Goal: Information Seeking & Learning: Find specific page/section

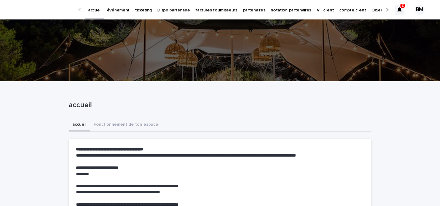
click at [121, 11] on p "événement" at bounding box center [118, 6] width 23 height 13
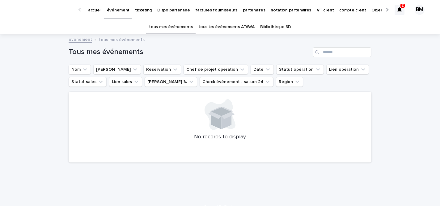
click at [219, 25] on link "tous les événements ATAWA" at bounding box center [226, 27] width 56 height 15
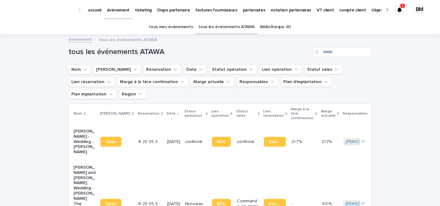
click at [243, 9] on p "partenaires" at bounding box center [254, 6] width 23 height 13
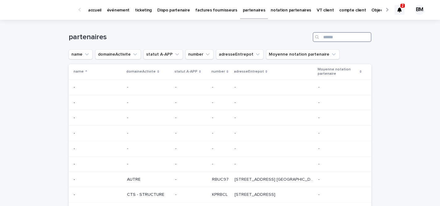
click at [328, 37] on input "Search" at bounding box center [341, 37] width 59 height 10
type input "*"
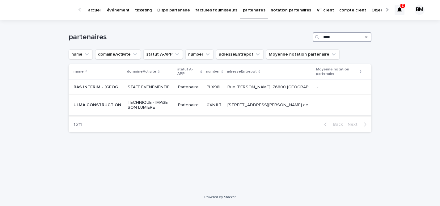
type input "****"
click at [99, 106] on p "ULMA CONSTRUCTION" at bounding box center [97, 104] width 49 height 6
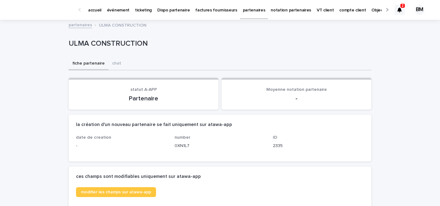
click at [248, 10] on p "partenaires" at bounding box center [254, 6] width 23 height 13
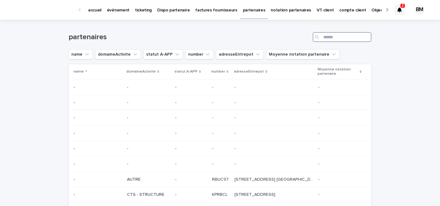
click at [328, 36] on input "Search" at bounding box center [341, 37] width 59 height 10
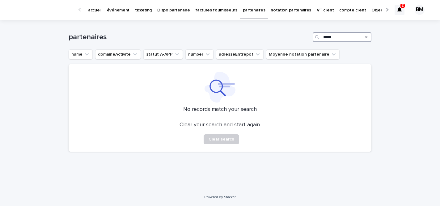
click at [339, 40] on input "*****" at bounding box center [341, 37] width 59 height 10
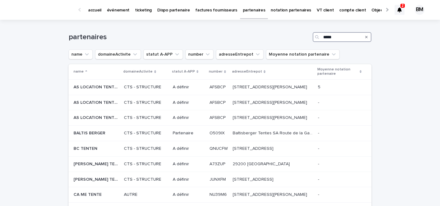
type input "*****"
click at [118, 10] on p "événement" at bounding box center [118, 6] width 23 height 13
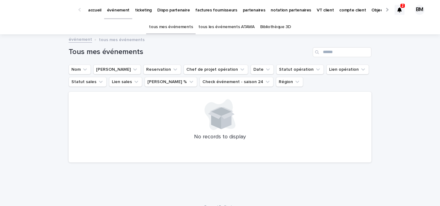
click at [233, 27] on link "tous les événements ATAWA" at bounding box center [226, 27] width 56 height 15
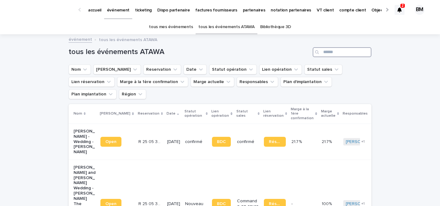
click at [340, 50] on input "Search" at bounding box center [341, 52] width 59 height 10
paste input "**********"
type input "**********"
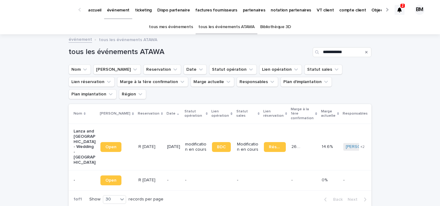
click at [121, 123] on td "Open" at bounding box center [117, 146] width 38 height 47
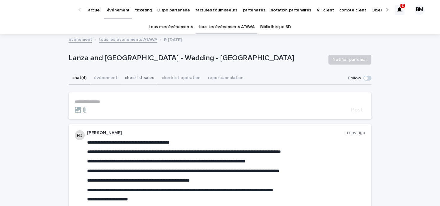
click at [139, 81] on button "checklist sales" at bounding box center [139, 78] width 37 height 13
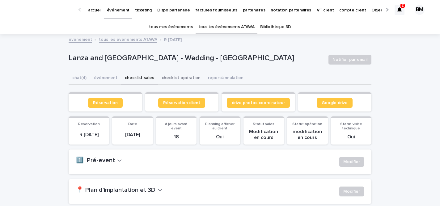
click at [178, 77] on button "checklist opération" at bounding box center [181, 78] width 46 height 13
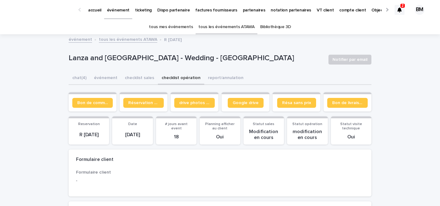
click at [215, 25] on link "tous les événements ATAWA" at bounding box center [226, 27] width 56 height 15
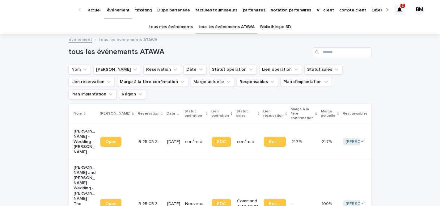
click at [138, 123] on td "R 25 05 3705 R 25 05 3705" at bounding box center [150, 141] width 29 height 36
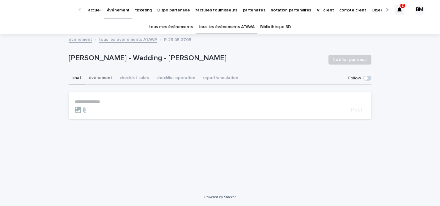
click at [99, 81] on button "événement" at bounding box center [100, 78] width 31 height 13
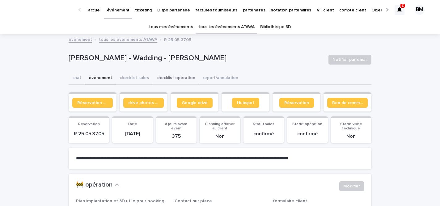
click at [165, 78] on button "checklist opération" at bounding box center [176, 78] width 46 height 13
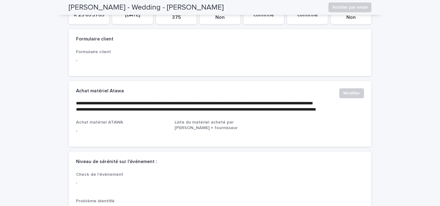
scroll to position [119, 0]
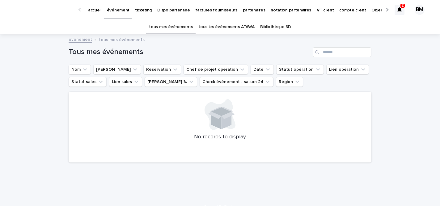
click at [211, 9] on p "factures fournisseurs" at bounding box center [216, 6] width 42 height 13
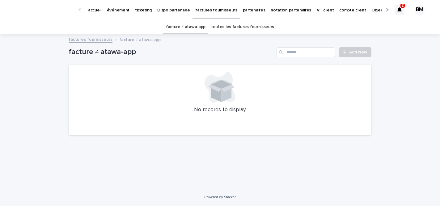
click at [243, 28] on link "toutes les factures fournisseurs" at bounding box center [242, 27] width 63 height 15
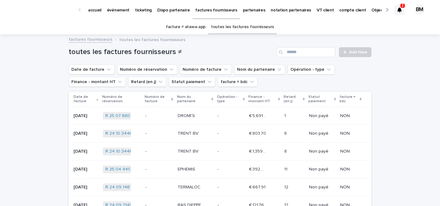
click at [249, 10] on p "partenaires" at bounding box center [254, 6] width 23 height 13
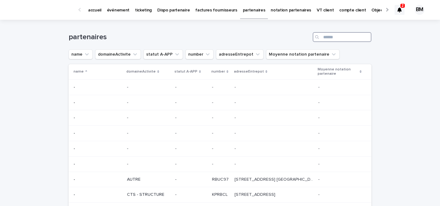
click at [330, 39] on input "Search" at bounding box center [341, 37] width 59 height 10
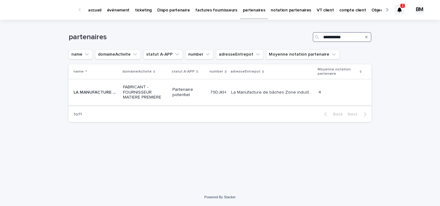
type input "**********"
click at [118, 87] on td "LA MANUFACTURE DE BACHES LA MANUFACTURE DE BACHES" at bounding box center [95, 92] width 52 height 26
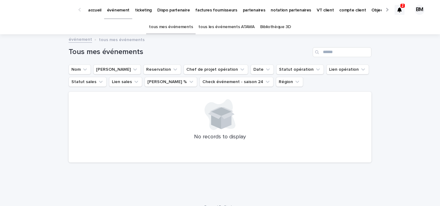
click at [218, 11] on p "factures fournisseurs" at bounding box center [216, 6] width 42 height 13
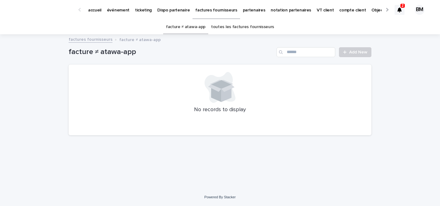
click at [246, 6] on p "partenaires" at bounding box center [254, 6] width 23 height 13
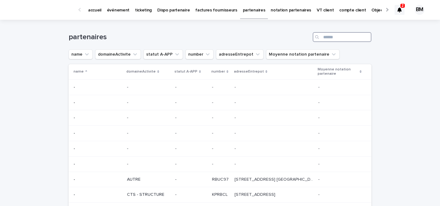
click at [327, 39] on input "Search" at bounding box center [341, 37] width 59 height 10
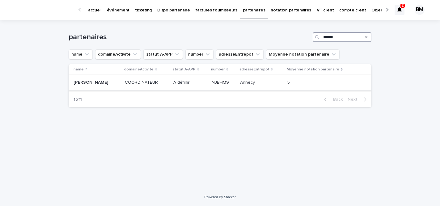
type input "******"
click at [141, 78] on td "COORDINATEUR" at bounding box center [146, 82] width 48 height 15
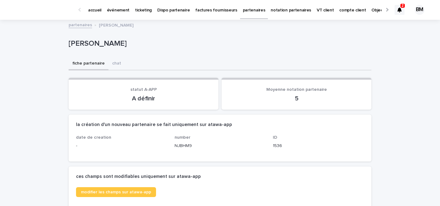
click at [249, 9] on p "partenaires" at bounding box center [254, 6] width 23 height 13
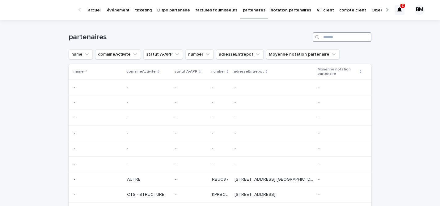
click at [342, 41] on input "Search" at bounding box center [341, 37] width 59 height 10
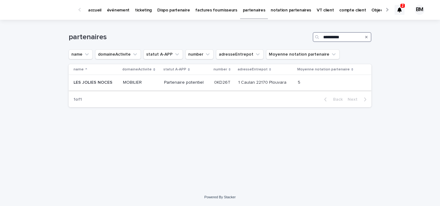
type input "**********"
click at [207, 80] on div "Partenaire potentiel" at bounding box center [186, 82] width 45 height 6
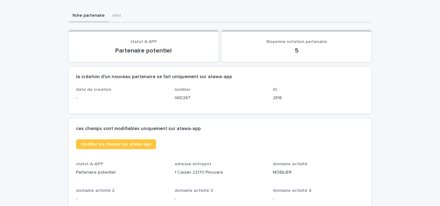
scroll to position [42, 0]
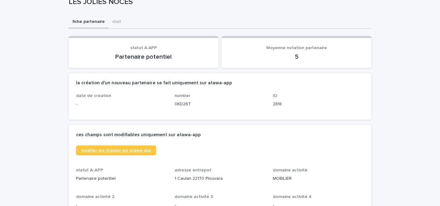
click at [132, 147] on link "modifier les champs sur atawa-app" at bounding box center [116, 150] width 80 height 10
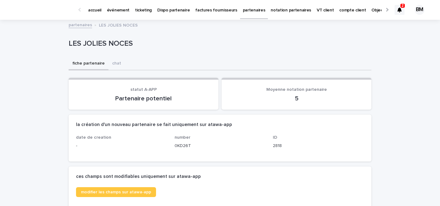
click at [244, 11] on p "partenaires" at bounding box center [254, 6] width 23 height 13
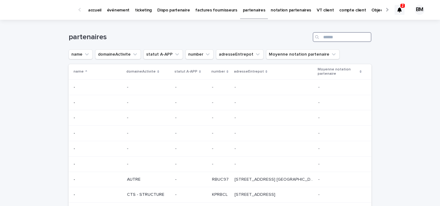
click at [328, 38] on input "Search" at bounding box center [341, 37] width 59 height 10
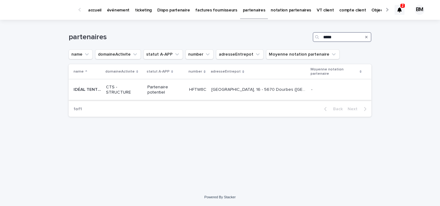
type input "*****"
click at [132, 86] on p "CTS - STRUCTURE" at bounding box center [124, 90] width 36 height 10
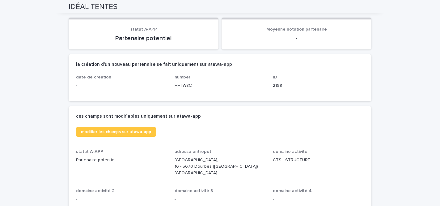
scroll to position [38, 0]
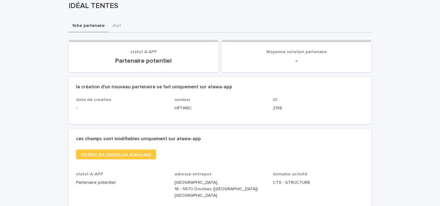
click at [118, 155] on span "modifier les champs sur atawa-app" at bounding box center [116, 154] width 70 height 4
